Goal: Task Accomplishment & Management: Use online tool/utility

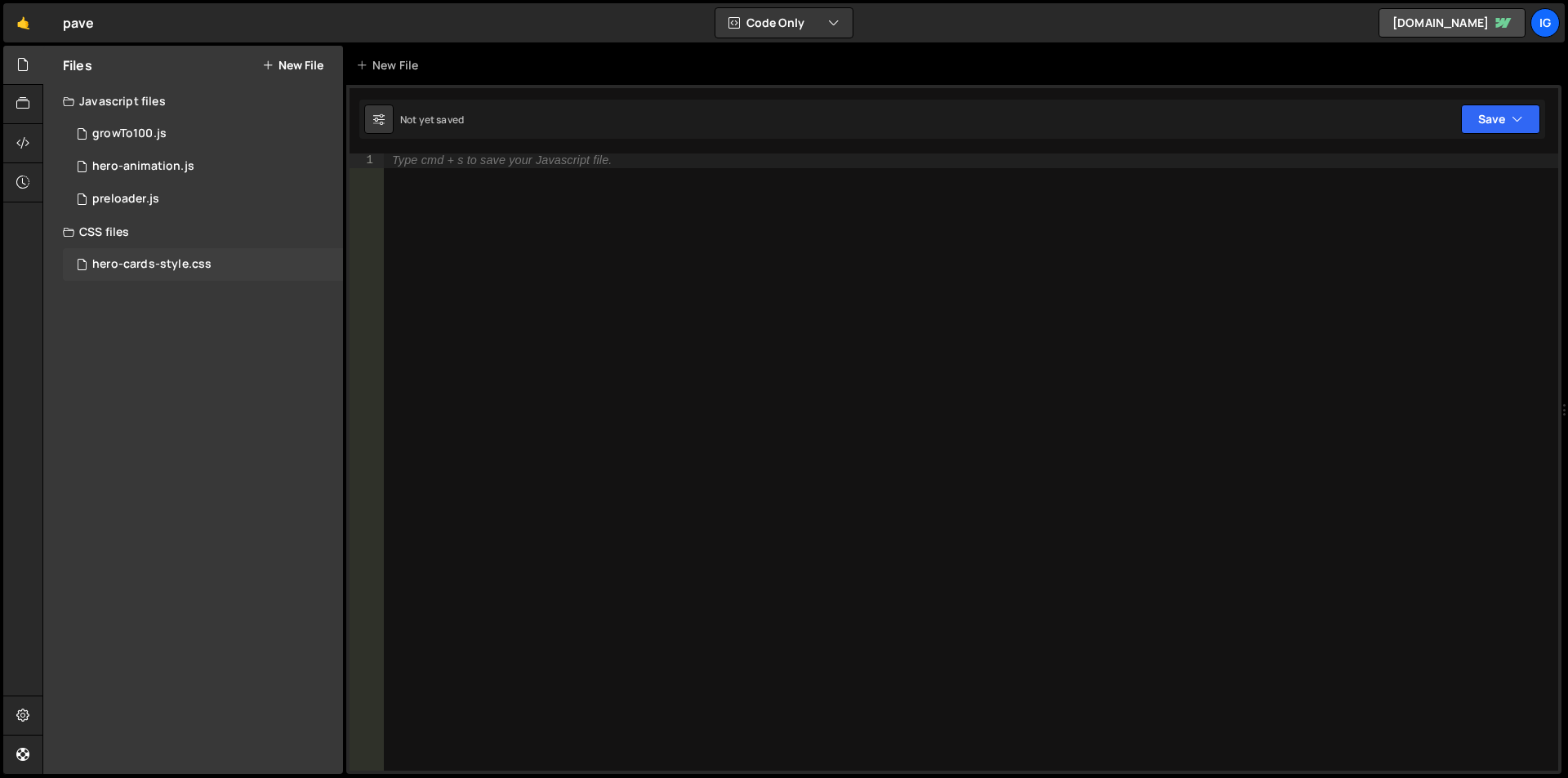
click at [182, 269] on div "hero-cards-style.css" at bounding box center [152, 265] width 119 height 15
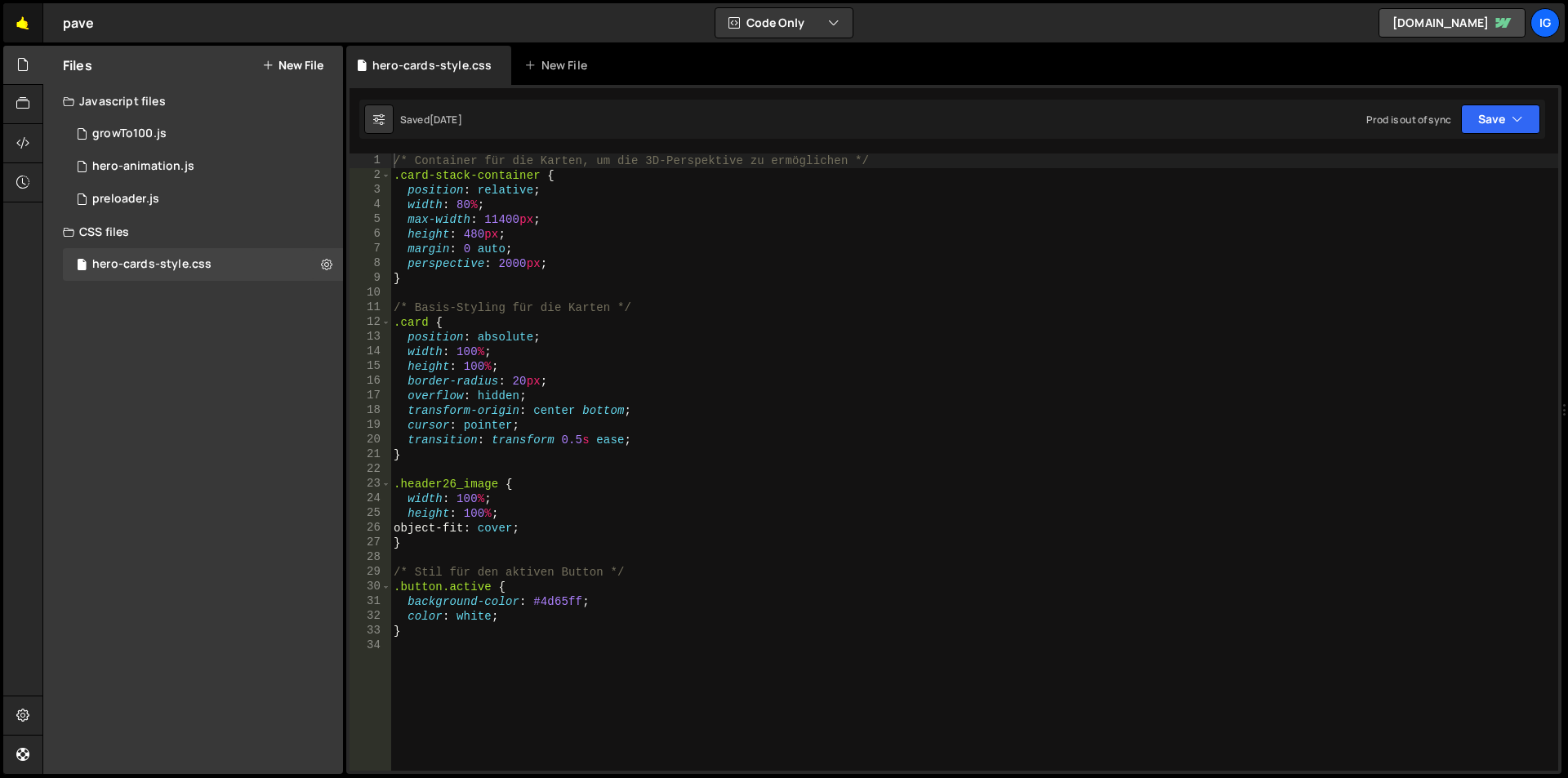
click at [28, 23] on link "🤙" at bounding box center [24, 23] width 40 height 39
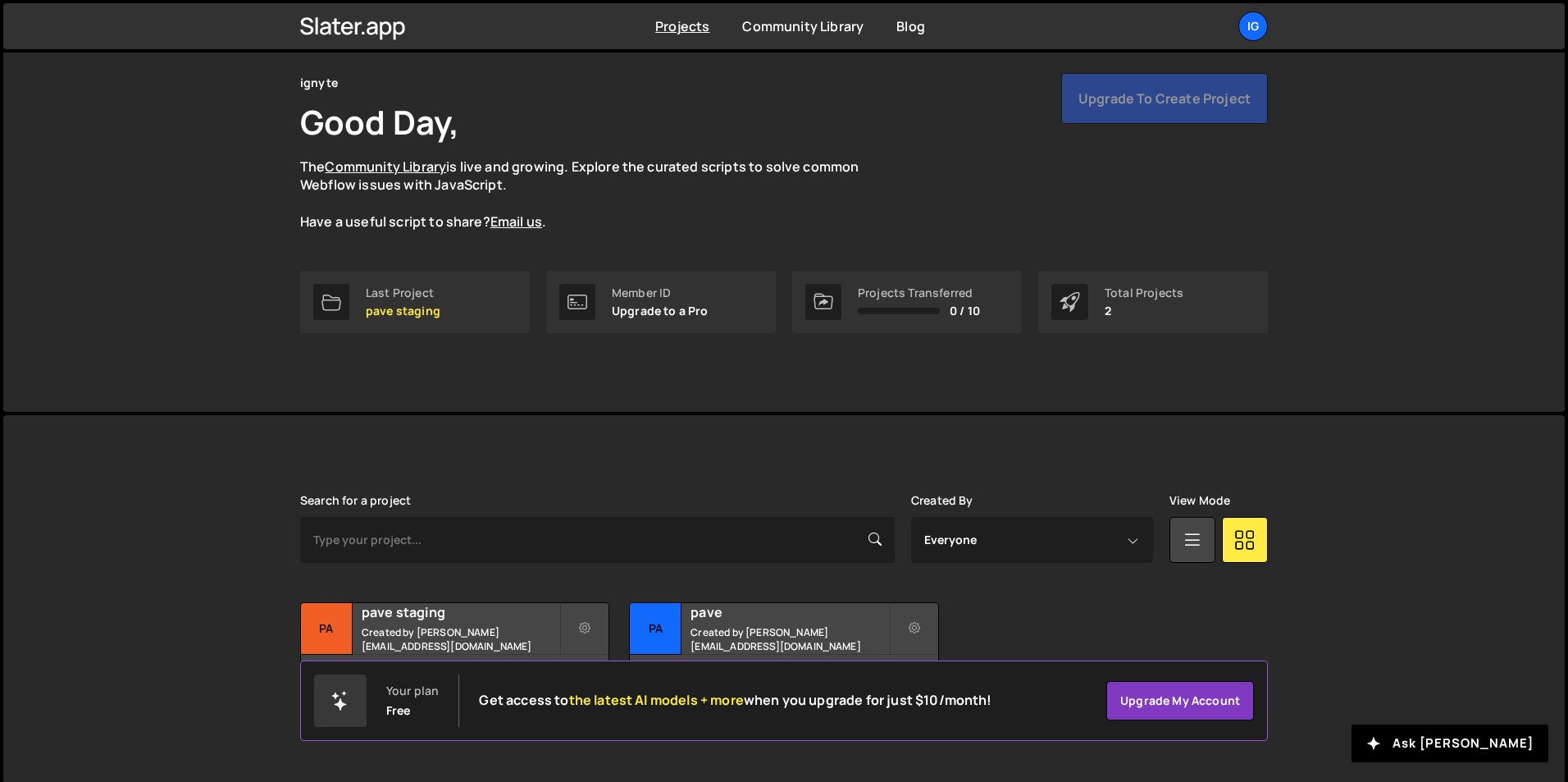
scroll to position [64, 0]
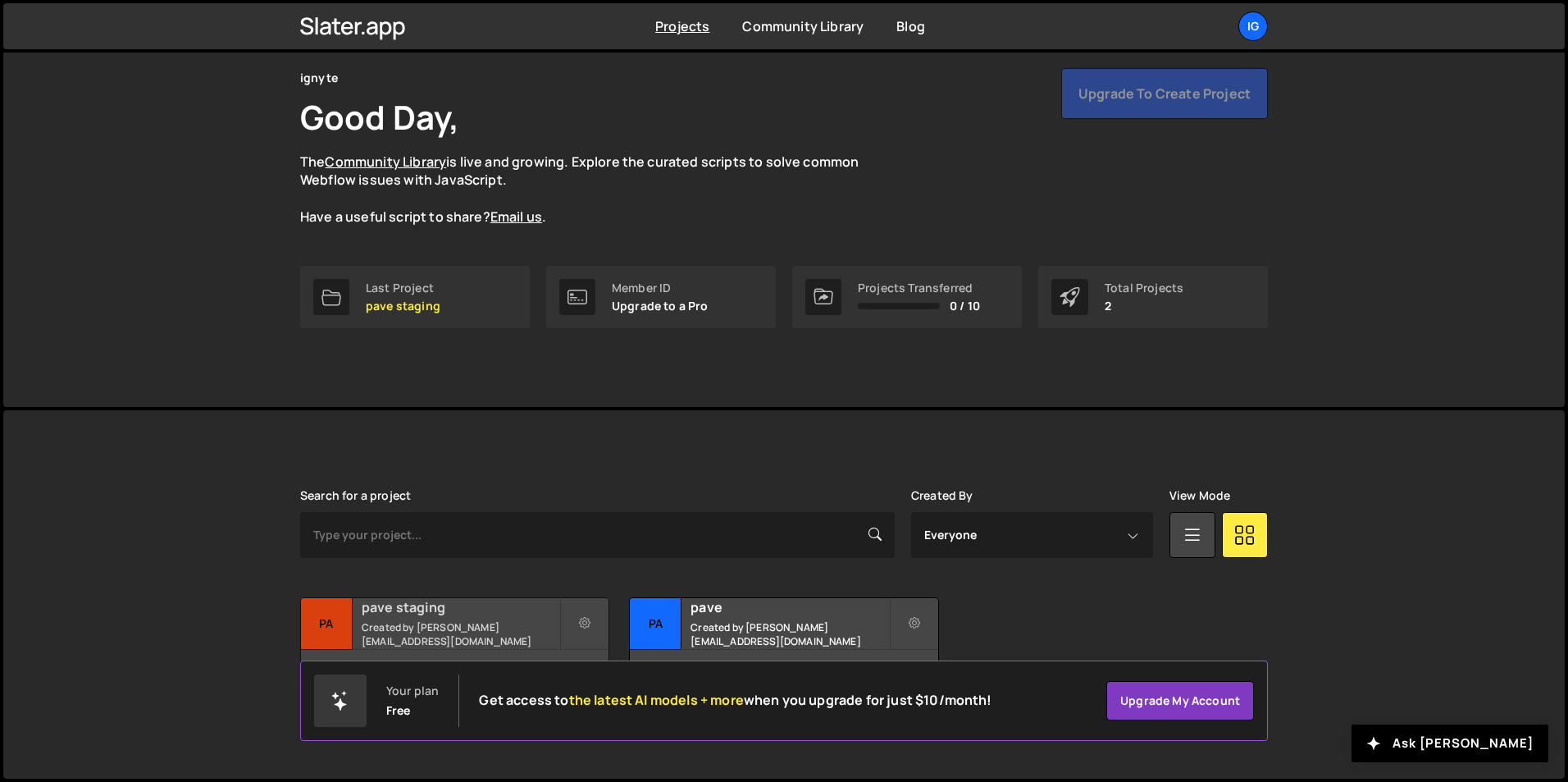
click at [408, 627] on small "Created by sam@ignyte.studio" at bounding box center [460, 634] width 198 height 28
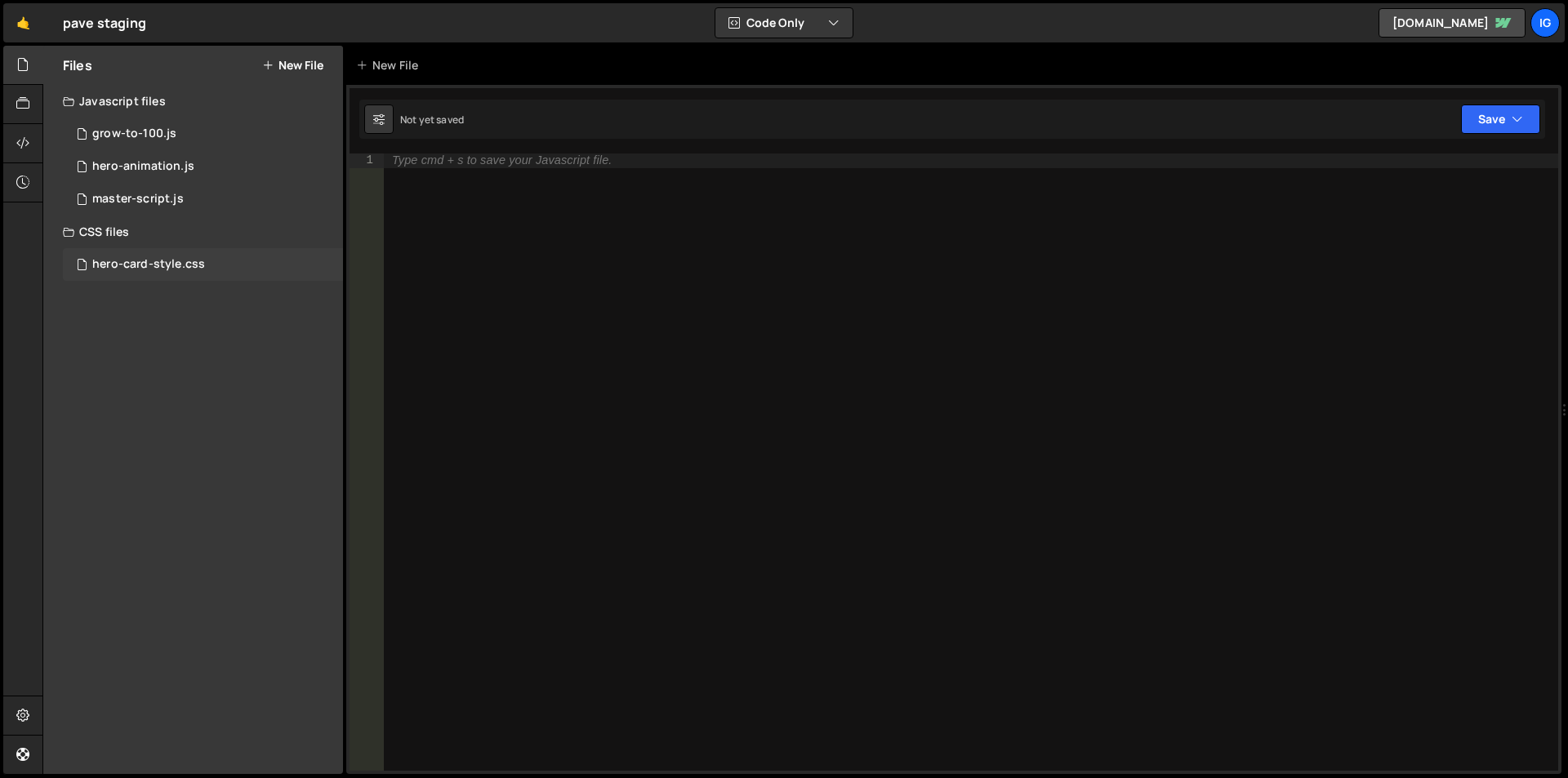
click at [157, 255] on div "hero-card-style.css 0" at bounding box center [203, 265] width 280 height 33
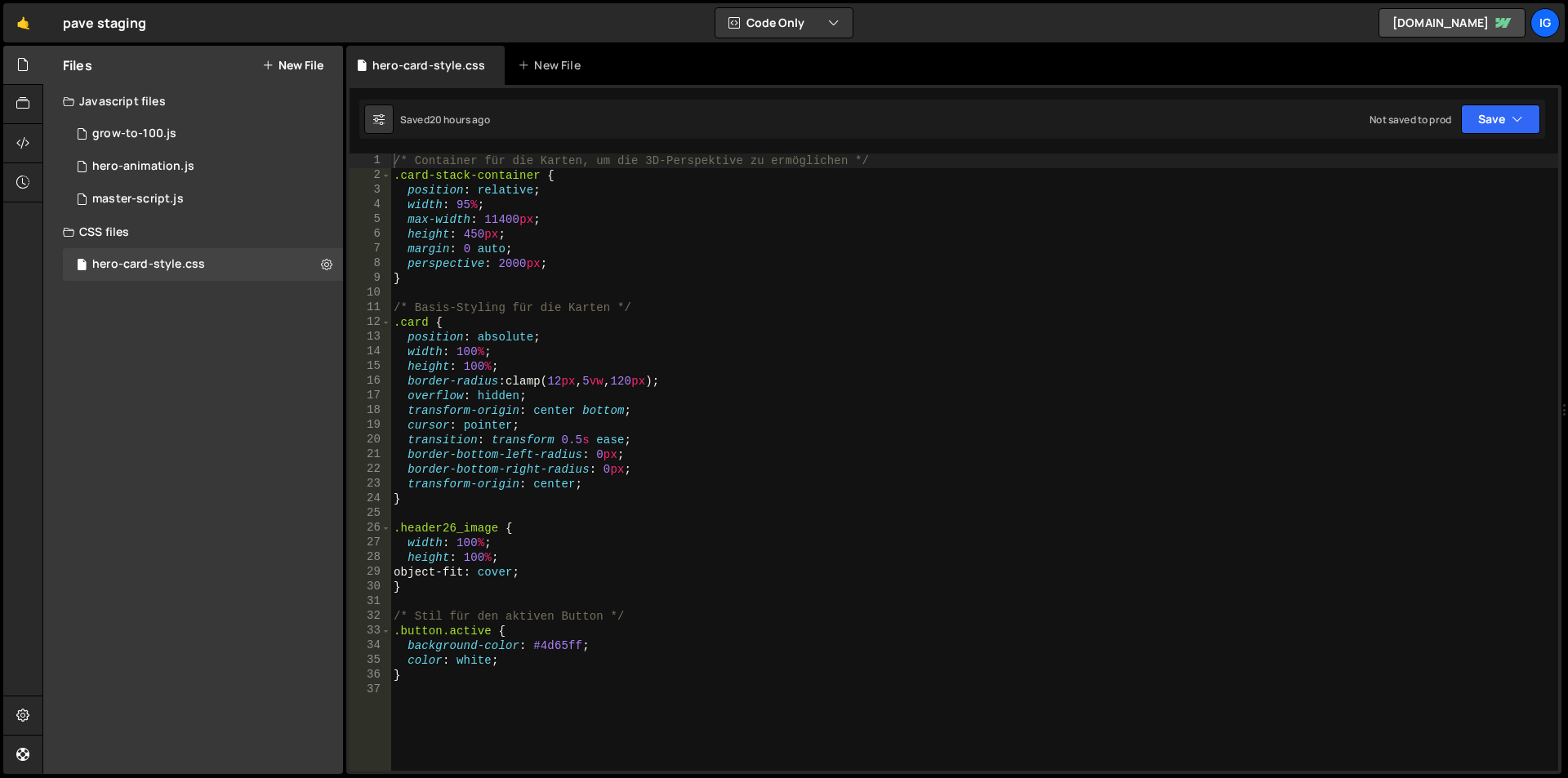
type textarea "background-color: #4d65ff;"
click at [584, 641] on div "/* Container für die Karten, um die 3D-Perspektive zu ermöglichen */ .card-stac…" at bounding box center [975, 476] width 1168 height 646
drag, startPoint x: 592, startPoint y: 643, endPoint x: 407, endPoint y: 644, distance: 185.0
click at [407, 644] on div "/* Container für die Karten, um die 3D-Perspektive zu ermöglichen */ .card-stac…" at bounding box center [975, 476] width 1168 height 646
click at [598, 649] on div "/* Container für die Karten, um die 3D-Perspektive zu ermöglichen */ .card-stac…" at bounding box center [975, 461] width 1168 height 617
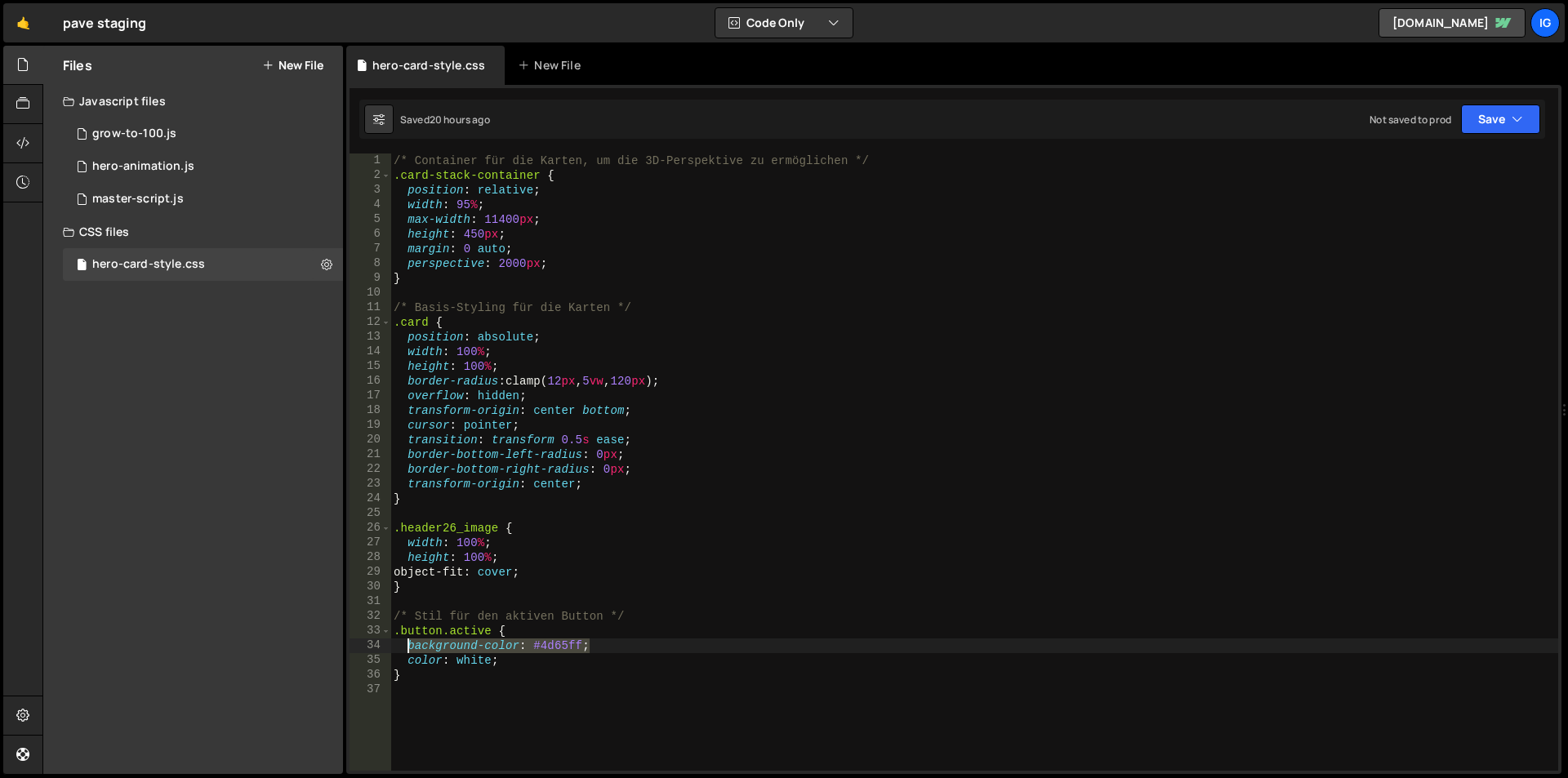
drag, startPoint x: 602, startPoint y: 646, endPoint x: 405, endPoint y: 648, distance: 197.0
click at [405, 648] on div "/* Container für die Karten, um die 3D-Perspektive zu ermöglichen */ .card-stac…" at bounding box center [975, 476] width 1168 height 646
type textarea ".button.active {"
click at [127, 203] on div "master-script.js" at bounding box center [138, 199] width 92 height 15
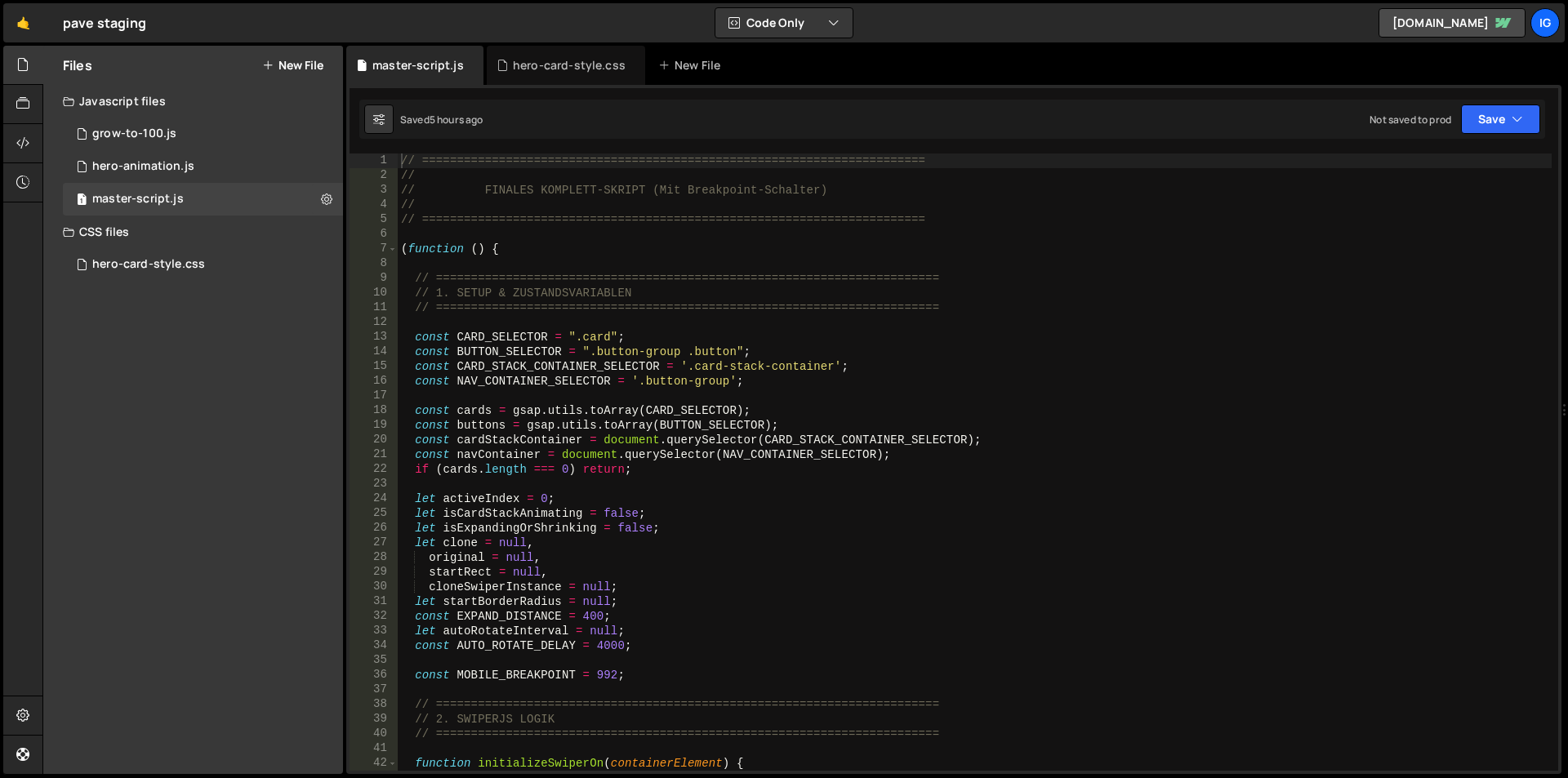
click at [544, 504] on div "// ======================================================================== // …" at bounding box center [975, 476] width 1154 height 646
click at [547, 499] on div "// ======================================================================== // …" at bounding box center [975, 476] width 1154 height 646
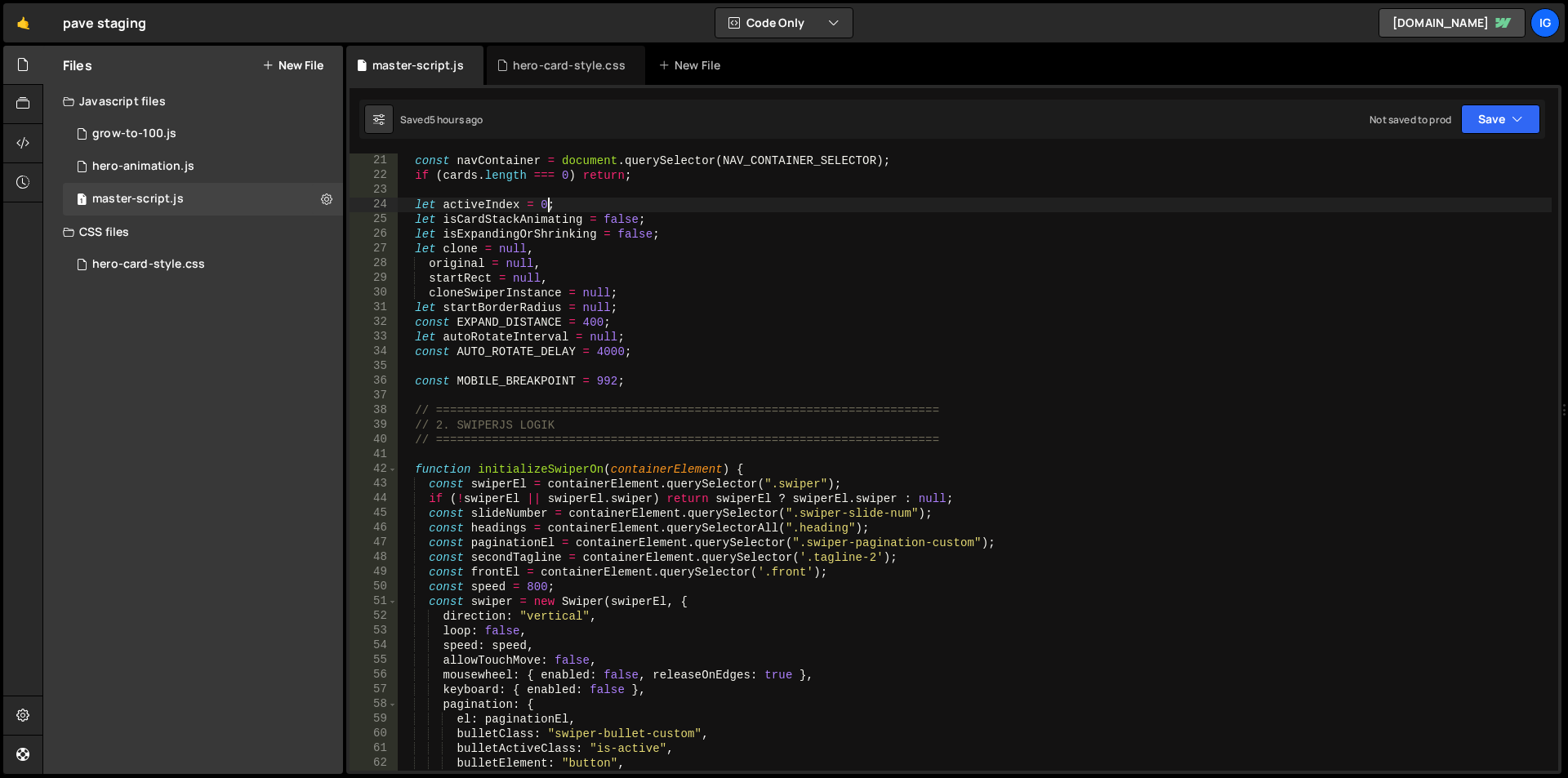
scroll to position [245, 0]
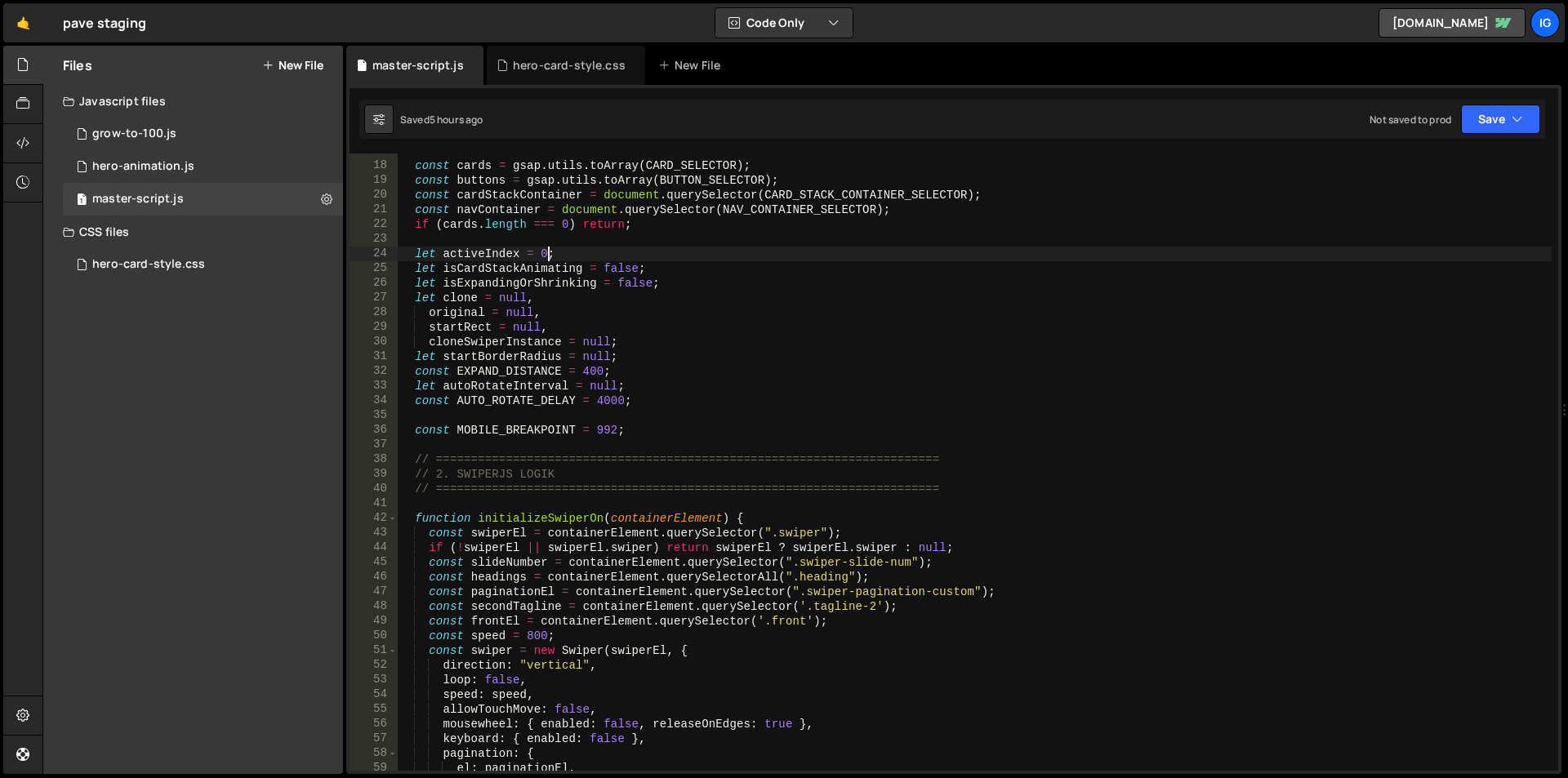
click at [609, 402] on div "const cards = gsap . utils . toArray ( CARD_SELECTOR ) ; const buttons = gsap .…" at bounding box center [975, 466] width 1154 height 646
type textarea "const AUTO_ROTATE_DELAY = 40000;"
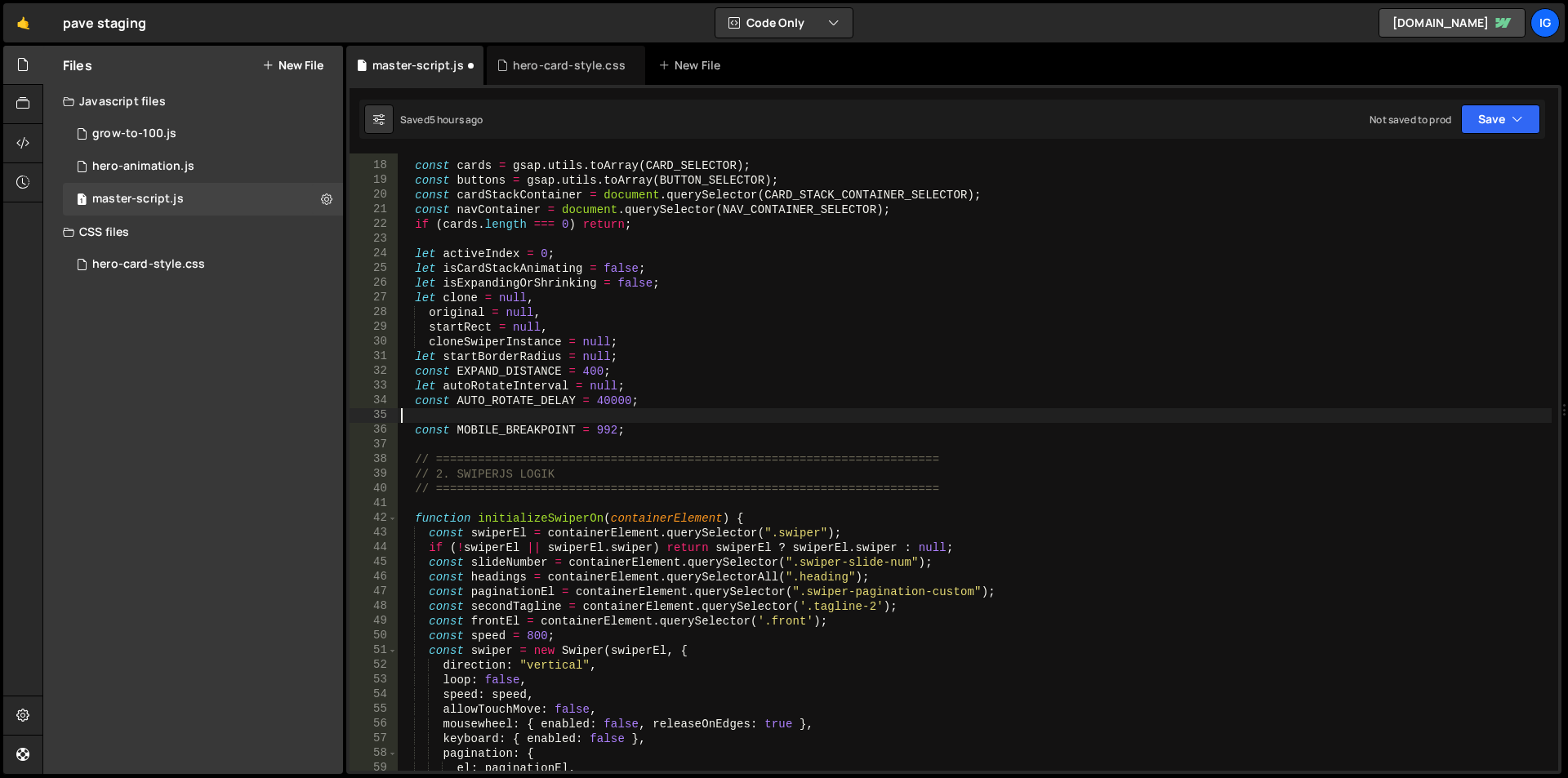
click at [653, 416] on div "const cards = gsap . utils . toArray ( CARD_SELECTOR ) ; const buttons = gsap .…" at bounding box center [975, 466] width 1154 height 646
click at [654, 422] on div "const cards = gsap . utils . toArray ( CARD_SELECTOR ) ; const buttons = gsap .…" at bounding box center [975, 466] width 1154 height 646
click at [612, 401] on div "const cards = gsap . utils . toArray ( CARD_SELECTOR ) ; const buttons = gsap .…" at bounding box center [975, 466] width 1154 height 646
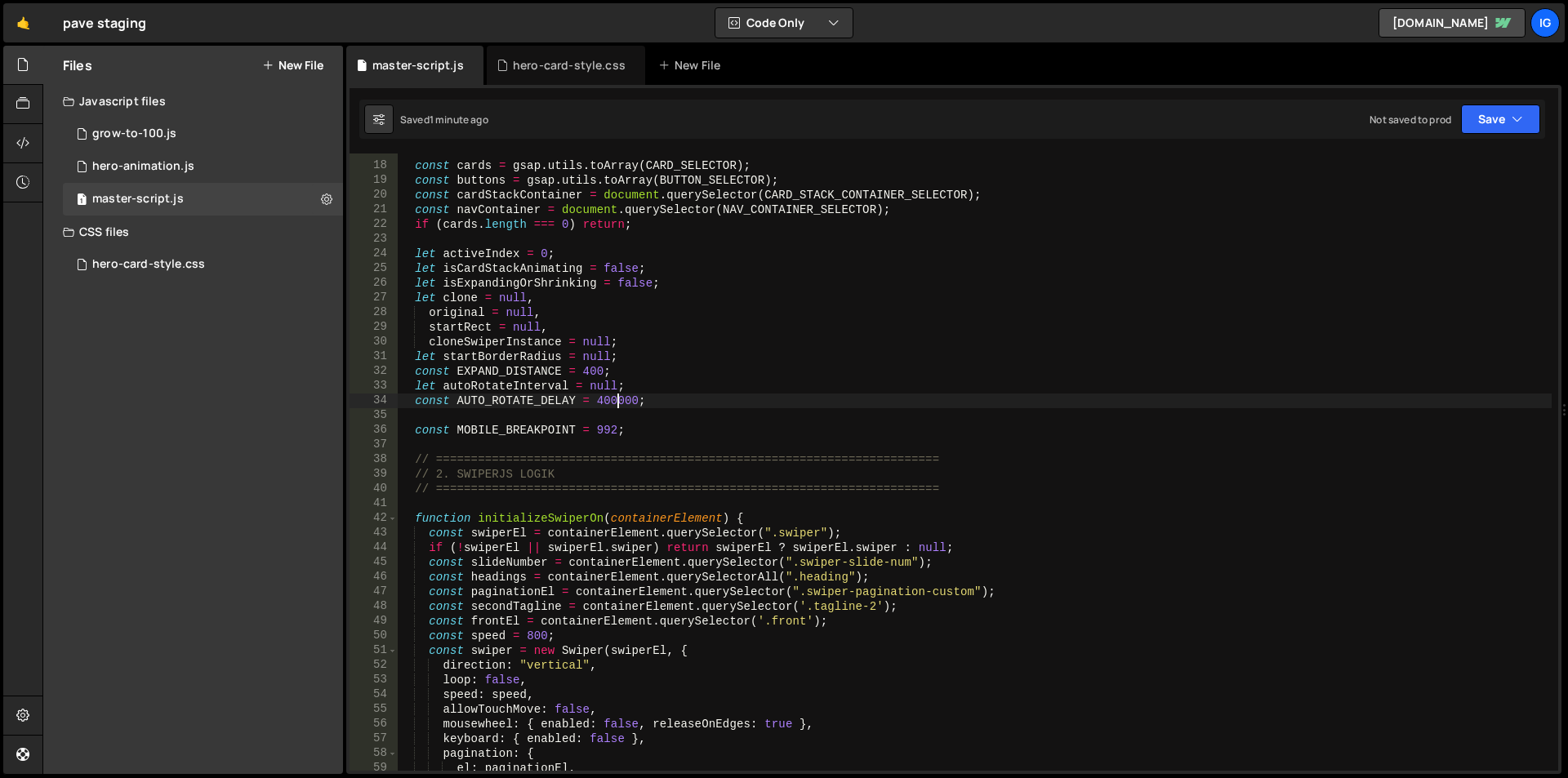
click at [742, 291] on div "const cards = gsap . utils . toArray ( CARD_SELECTOR ) ; const buttons = gsap .…" at bounding box center [975, 466] width 1154 height 646
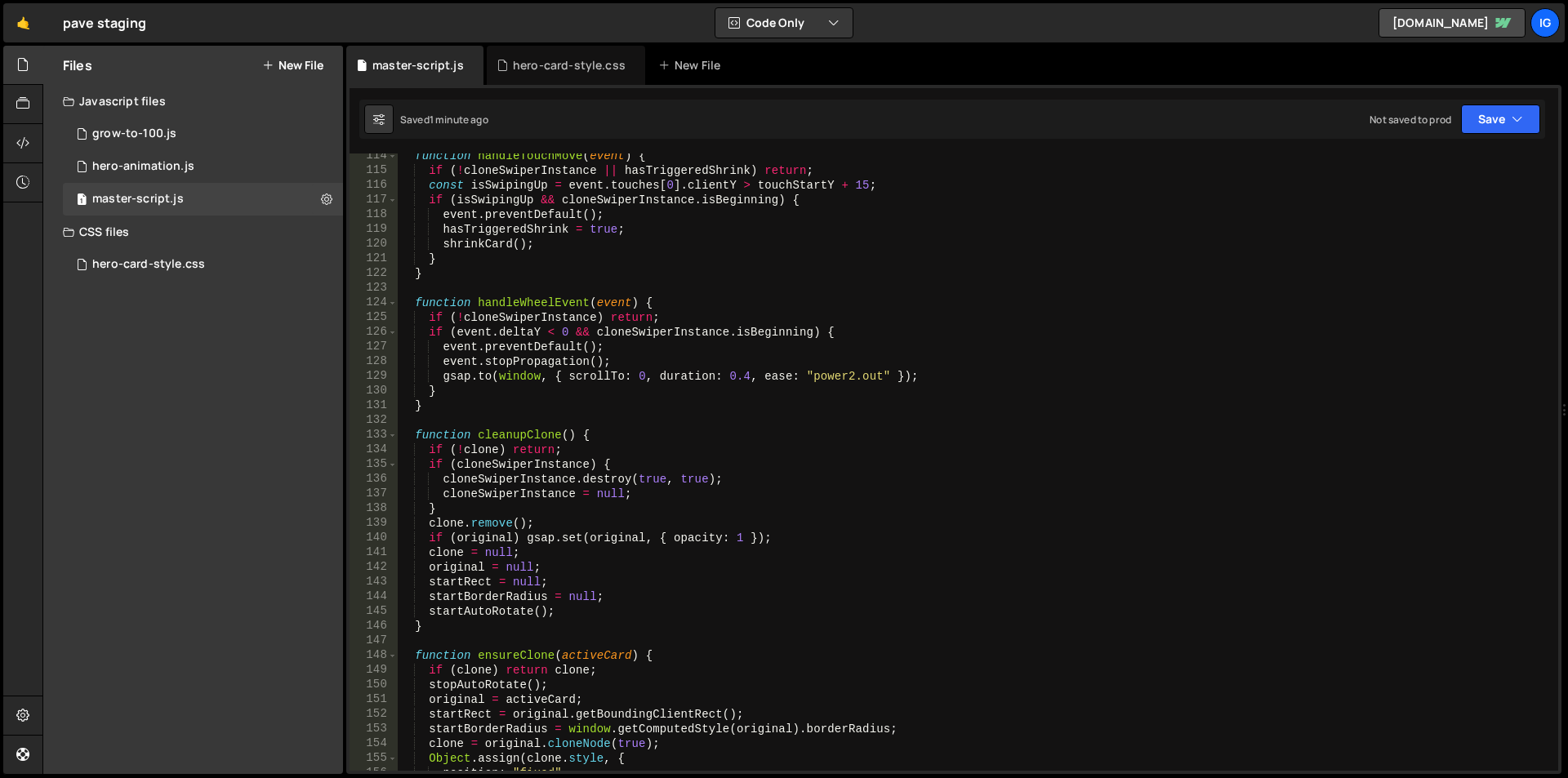
scroll to position [1959, 0]
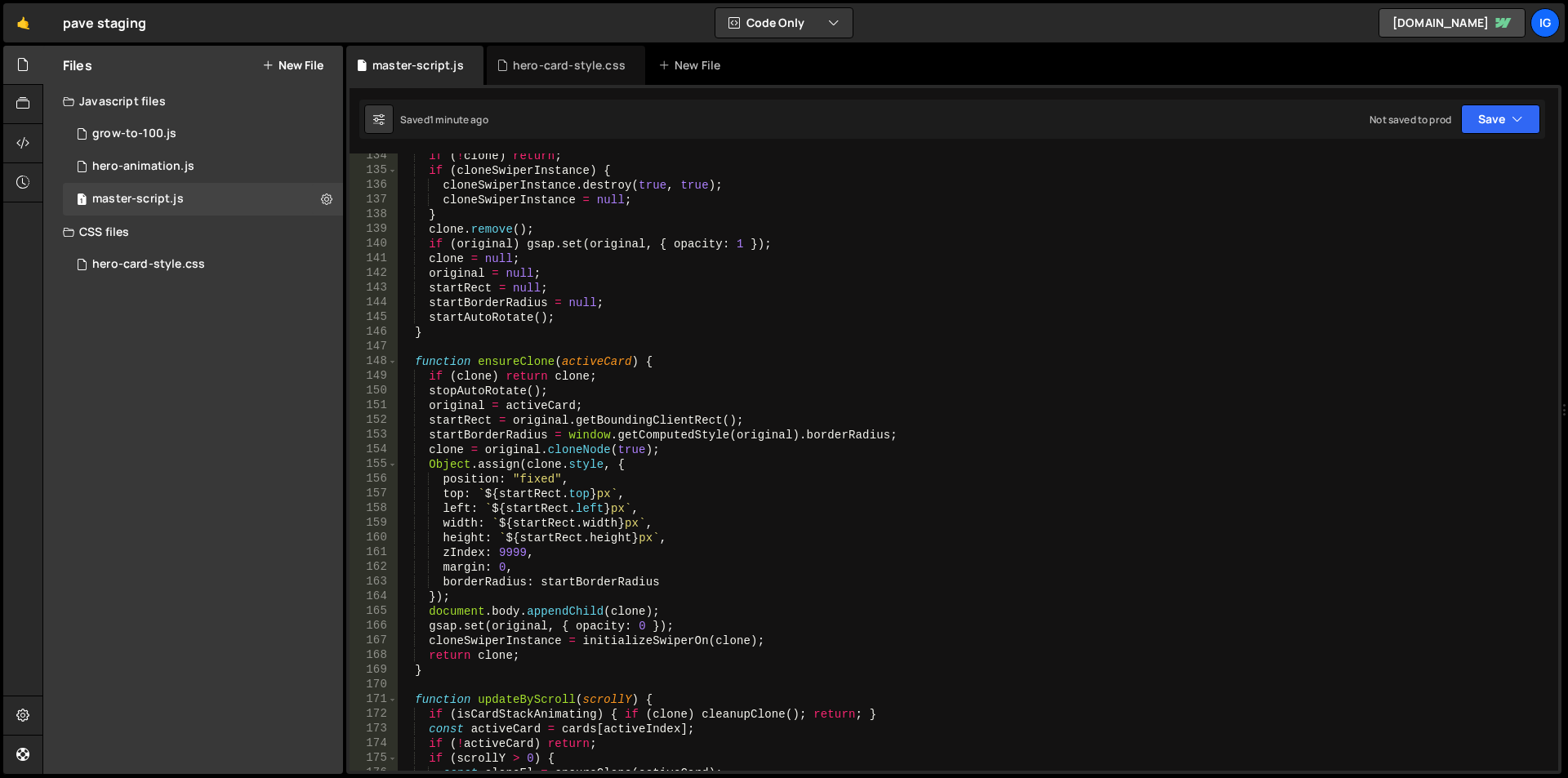
click at [744, 254] on div "if ( ! clone ) return ; if ( cloneSwiperInstance ) { cloneSwiperInstance . dest…" at bounding box center [975, 471] width 1154 height 646
type textarea "})();"
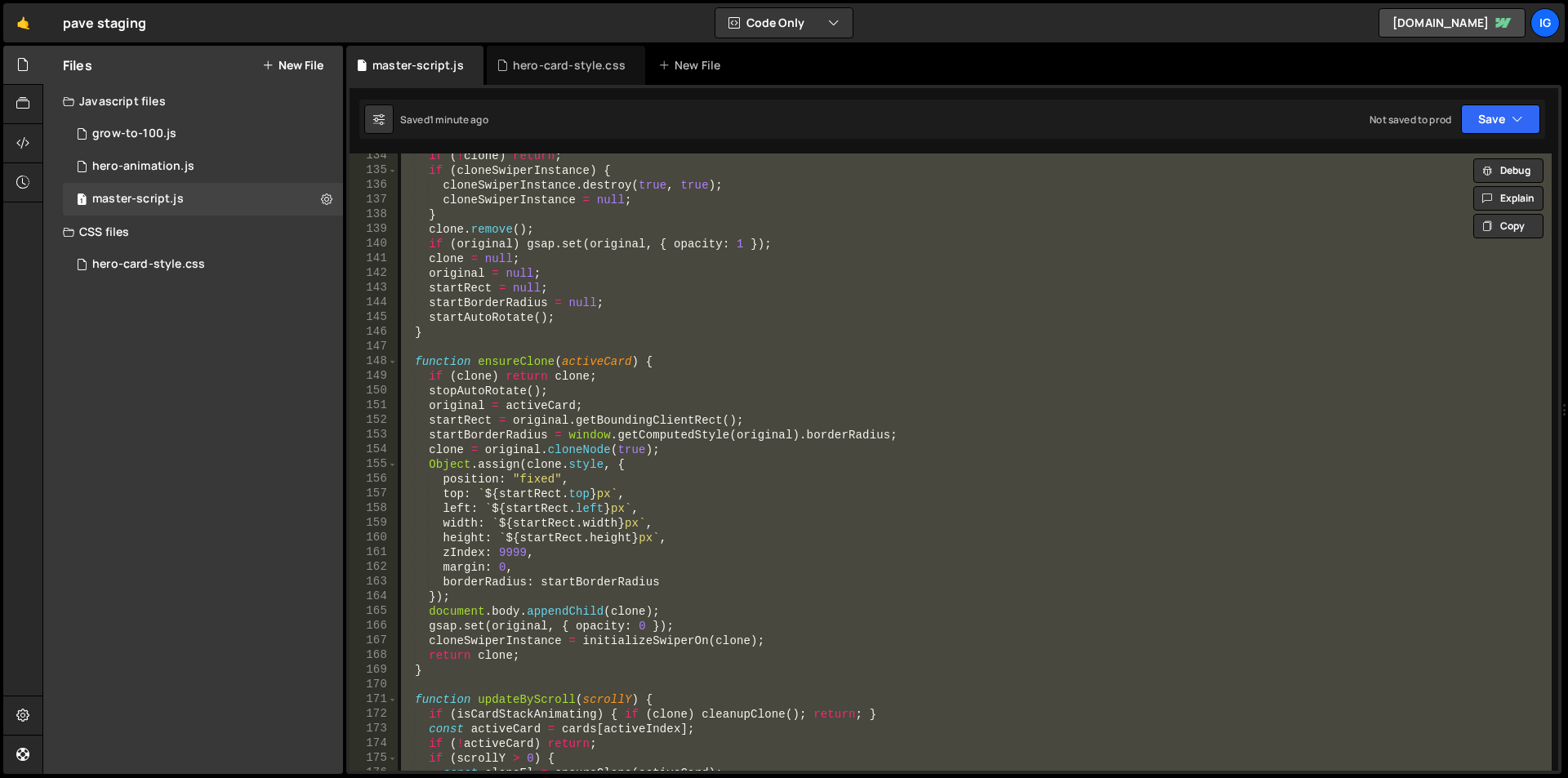
scroll to position [0, 14]
click at [540, 83] on div "hero-card-style.css" at bounding box center [566, 65] width 159 height 39
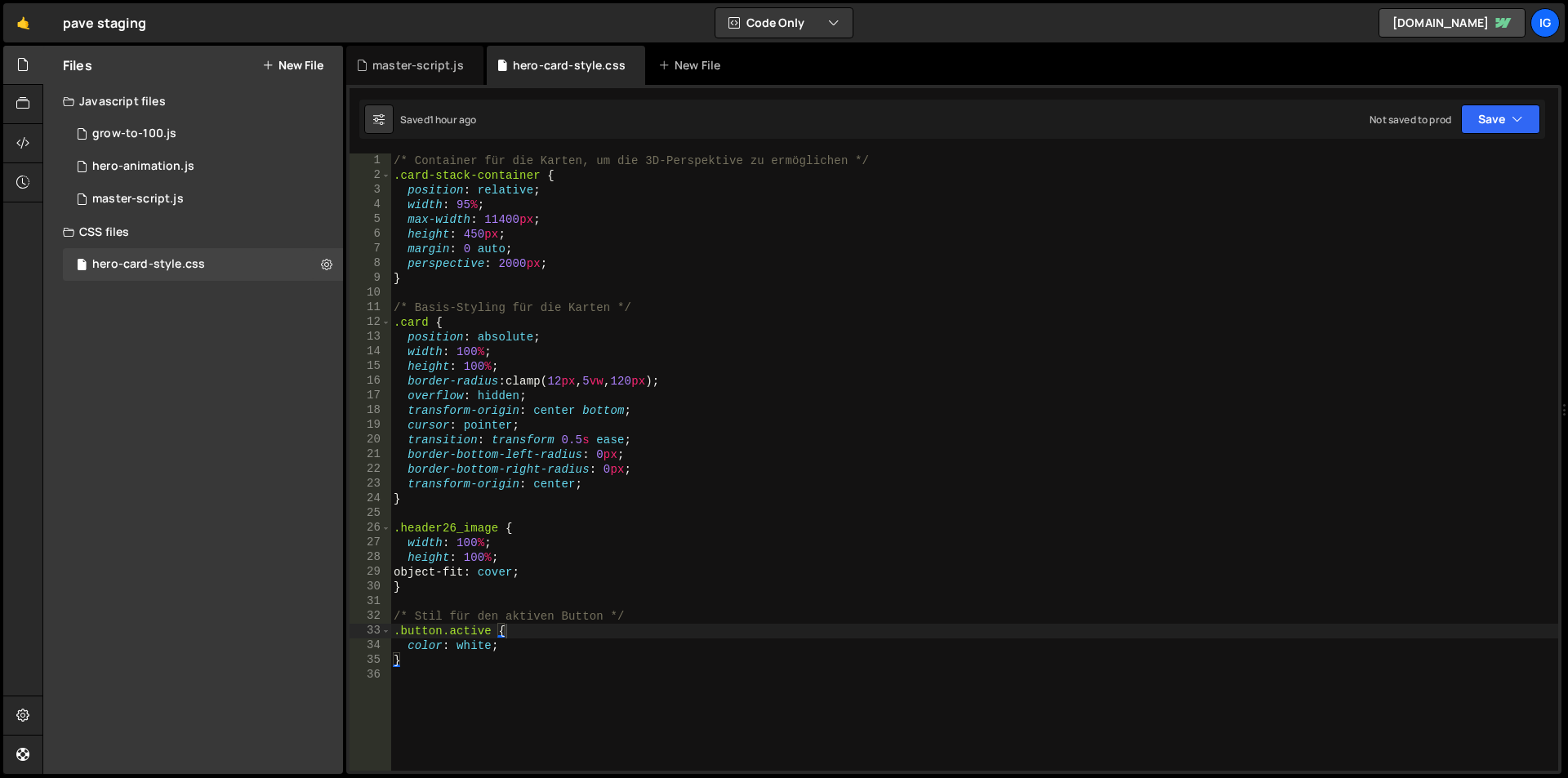
type textarea "}"
click at [458, 667] on div "/* Container für die Karten, um die 3D-Perspektive zu ermöglichen */ .card-stac…" at bounding box center [975, 476] width 1168 height 646
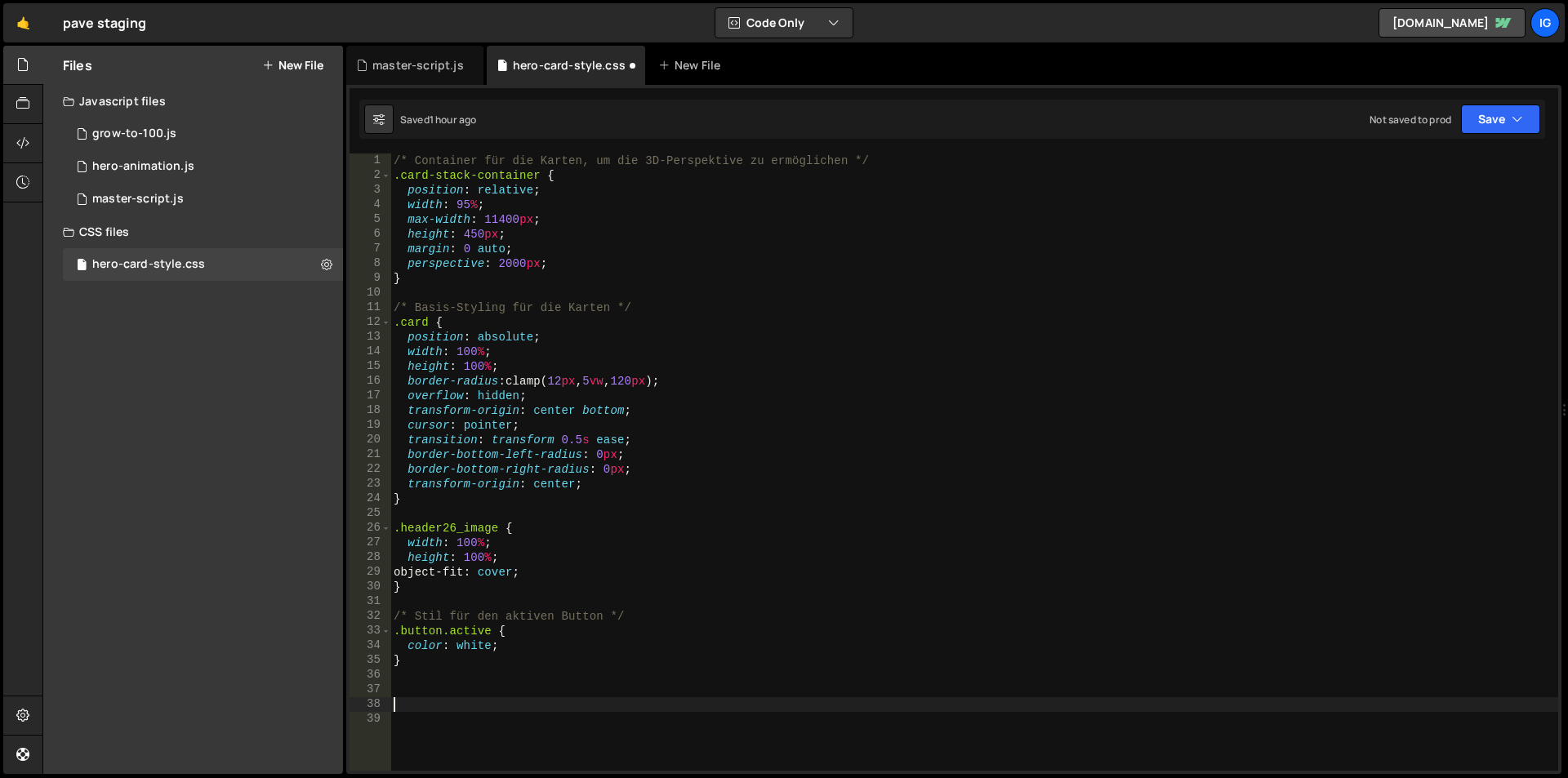
paste textarea "}"
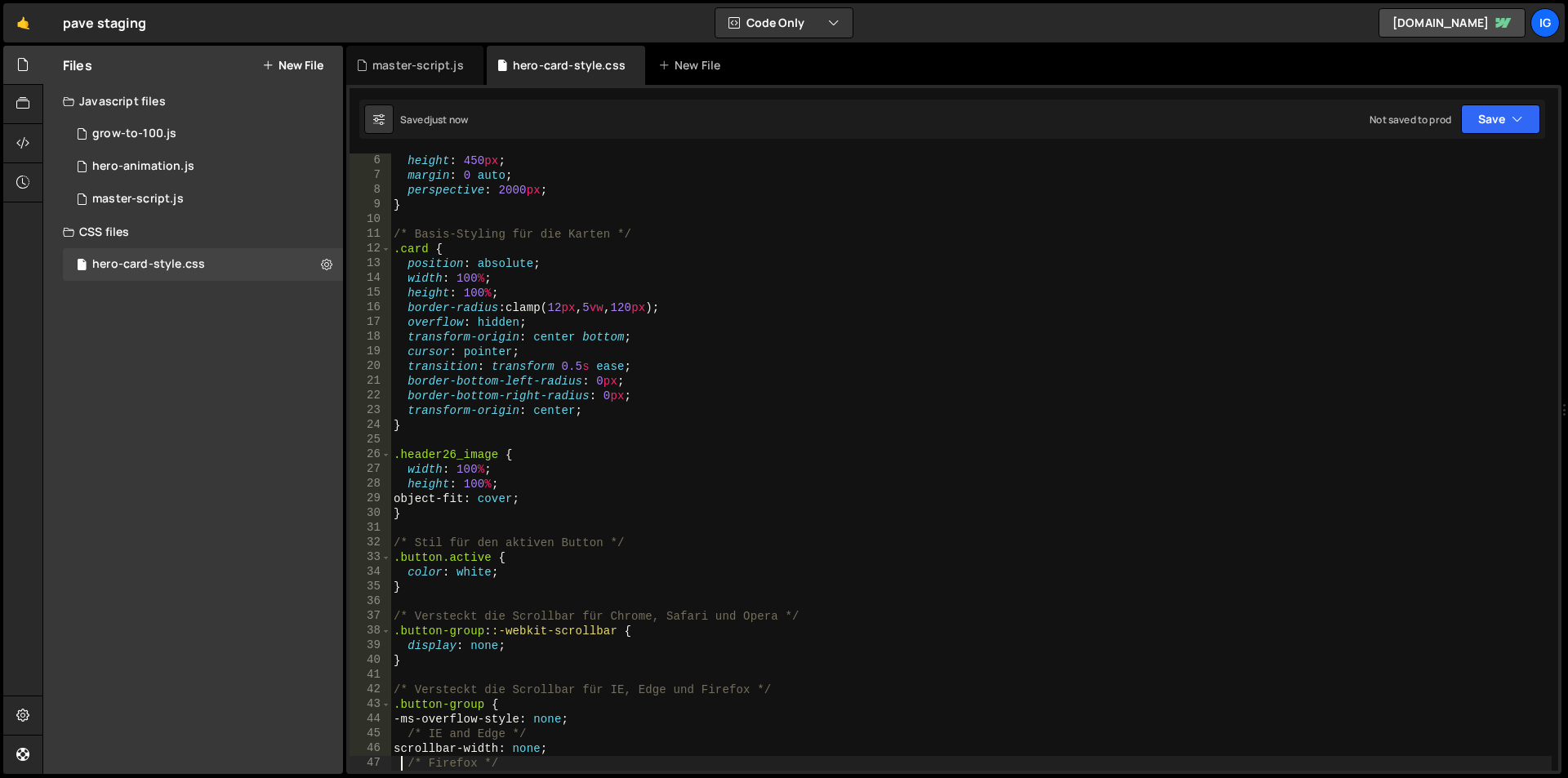
type textarea "/* Firefox */"
click at [407, 62] on div "master-script.js" at bounding box center [418, 65] width 92 height 16
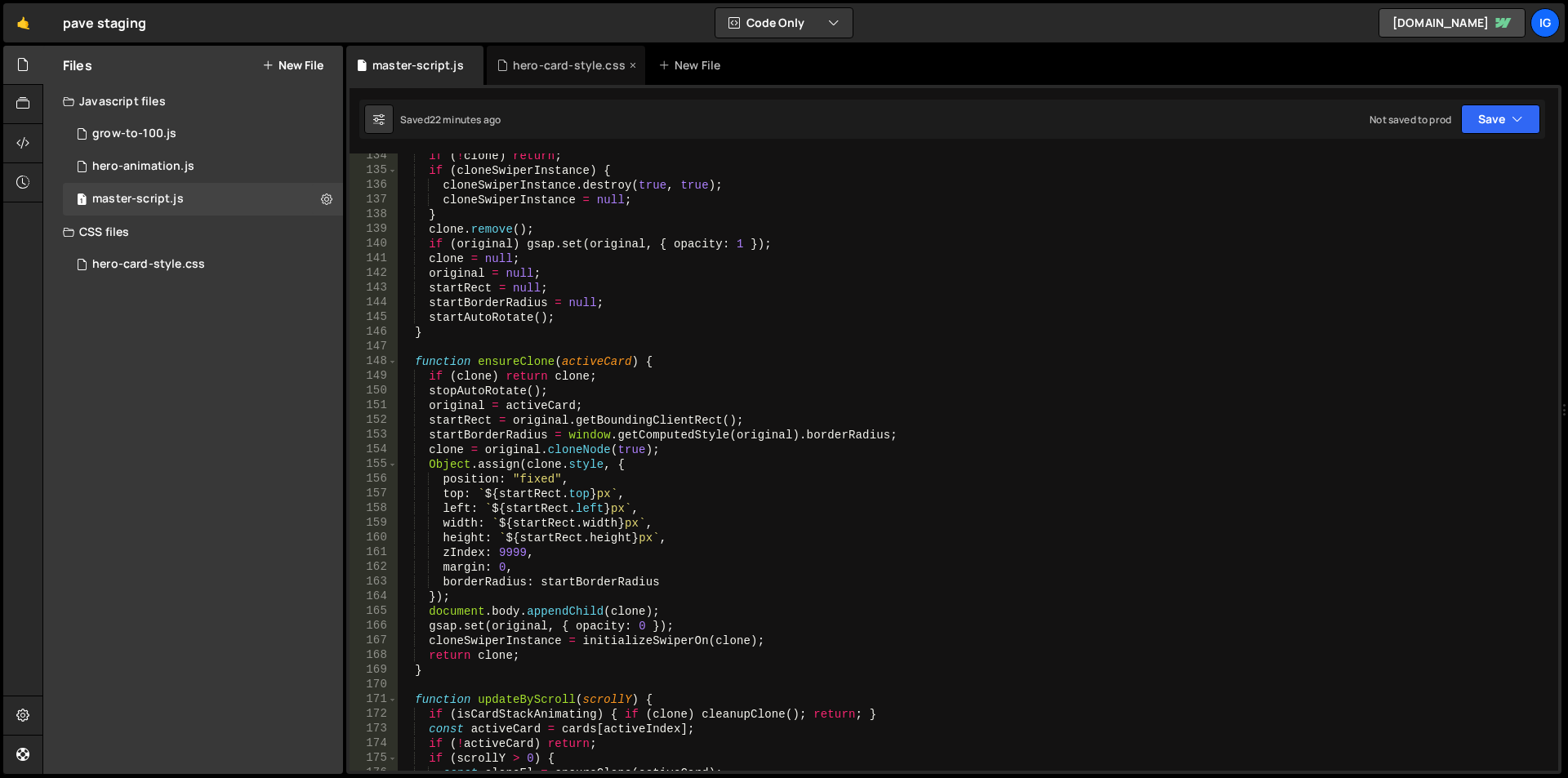
click at [564, 76] on div "hero-card-style.css" at bounding box center [566, 65] width 159 height 39
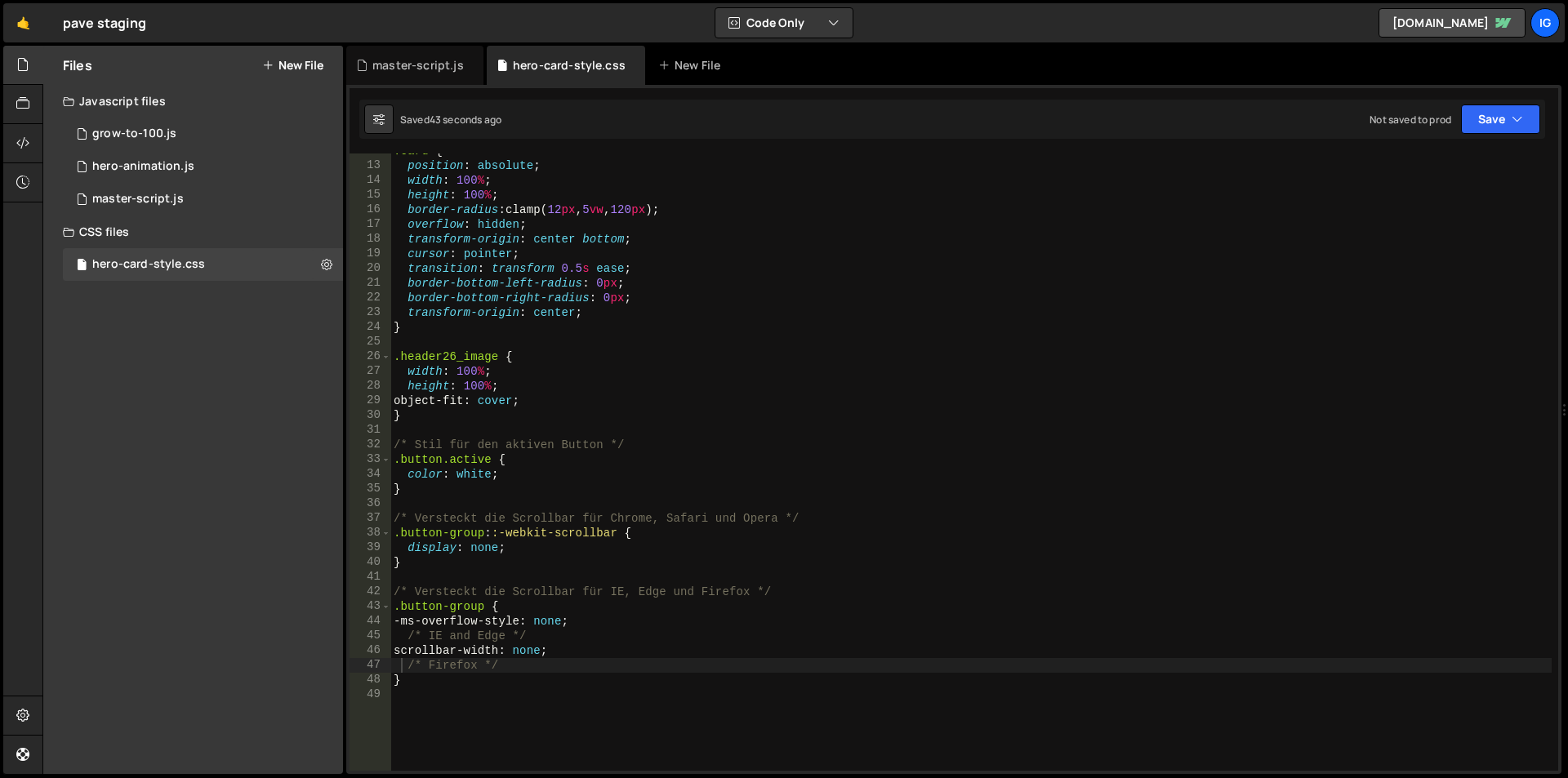
scroll to position [318, 0]
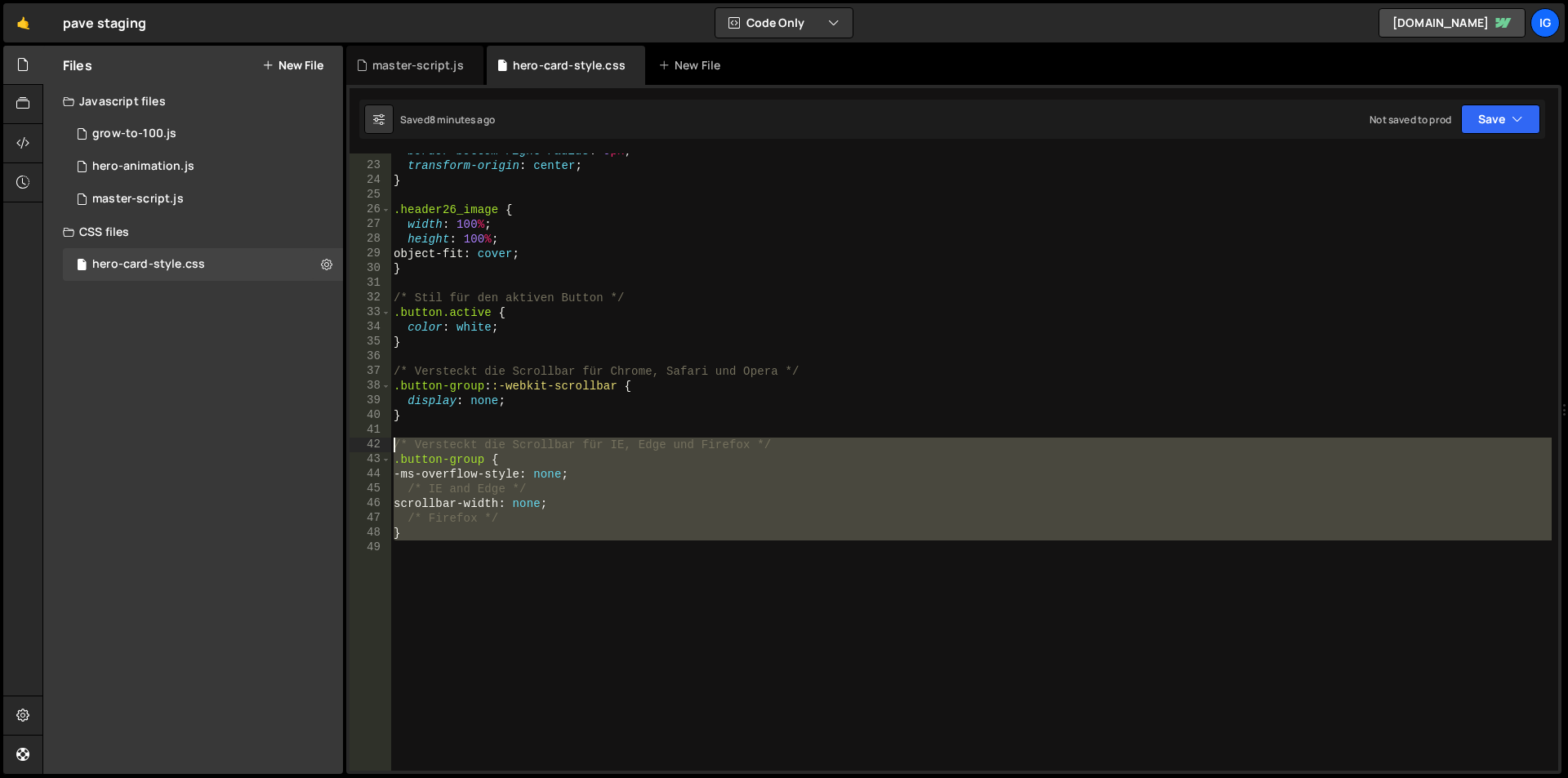
drag, startPoint x: 421, startPoint y: 539, endPoint x: 372, endPoint y: 452, distance: 99.8
click at [372, 452] on div "22 23 24 25 26 27 28 29 30 31 32 33 34 35 36 37 38 39 40 41 42 43 44 45 46 47 4…" at bounding box center [954, 461] width 1209 height 617
type textarea "/* Versteckt die Scrollbar für IE, Edge und Firefox */ .button-group {"
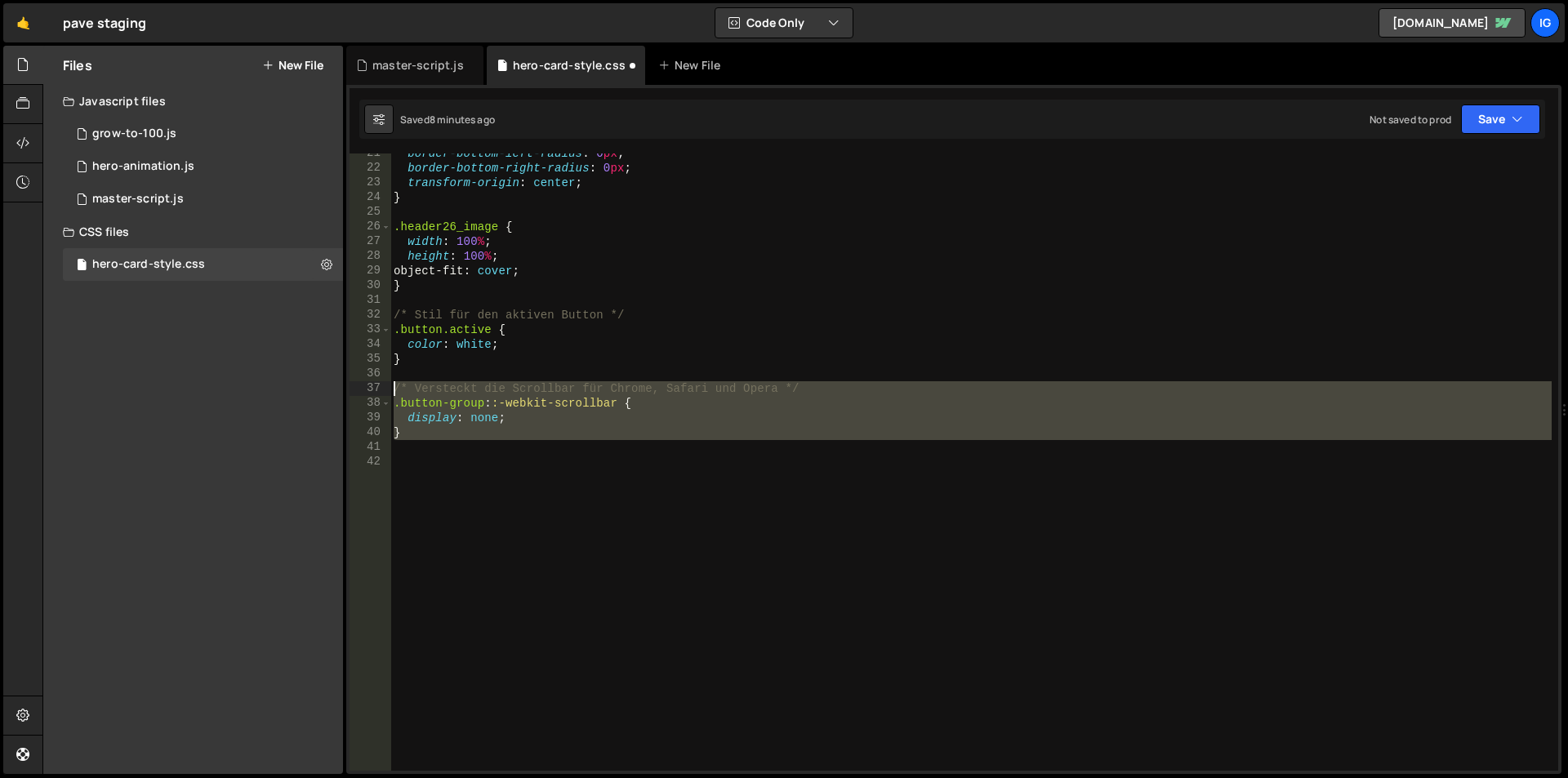
drag, startPoint x: 429, startPoint y: 446, endPoint x: 377, endPoint y: 384, distance: 80.9
click at [377, 384] on div "21 22 23 24 25 26 27 28 29 30 31 32 33 34 35 36 37 38 39 40 41 42 border-bottom…" at bounding box center [954, 461] width 1209 height 617
type textarea "/* Versteckt die Scrollbar für Chrome, Safari und Opera */ .button-group::-webk…"
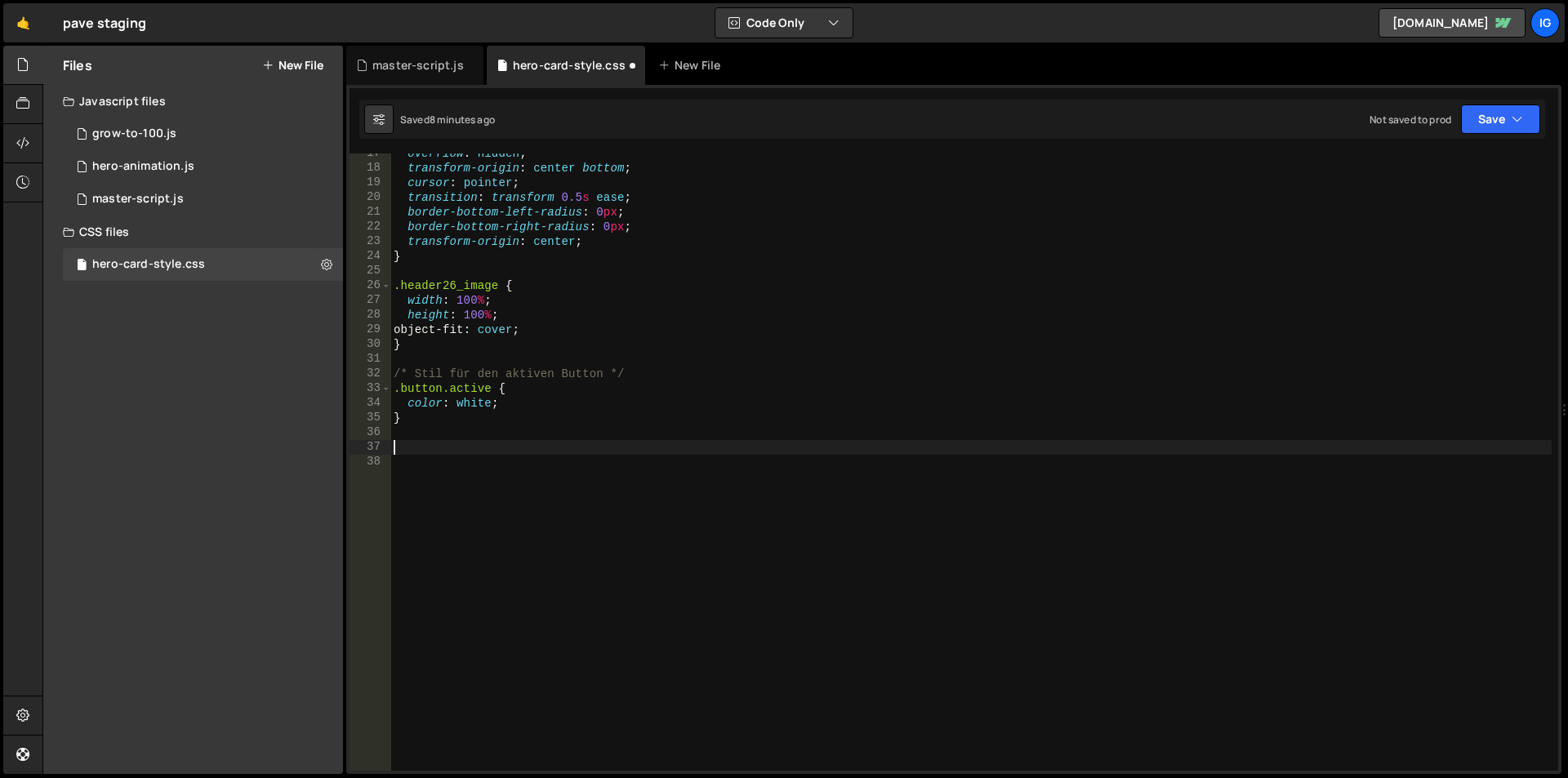
scroll to position [213, 0]
